Goal: Information Seeking & Learning: Learn about a topic

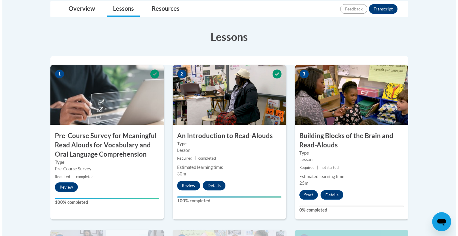
scroll to position [186, 0]
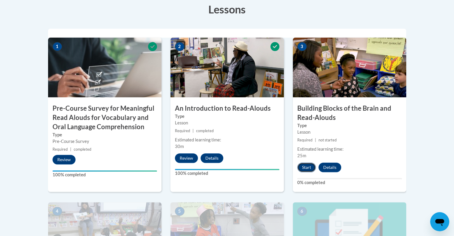
click at [302, 167] on button "Start" at bounding box center [306, 168] width 18 height 10
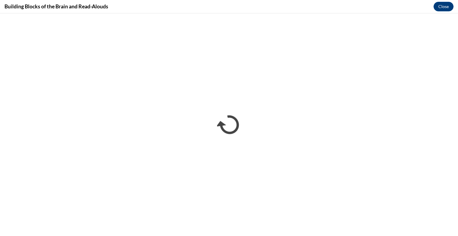
scroll to position [0, 0]
